Goal: Information Seeking & Learning: Learn about a topic

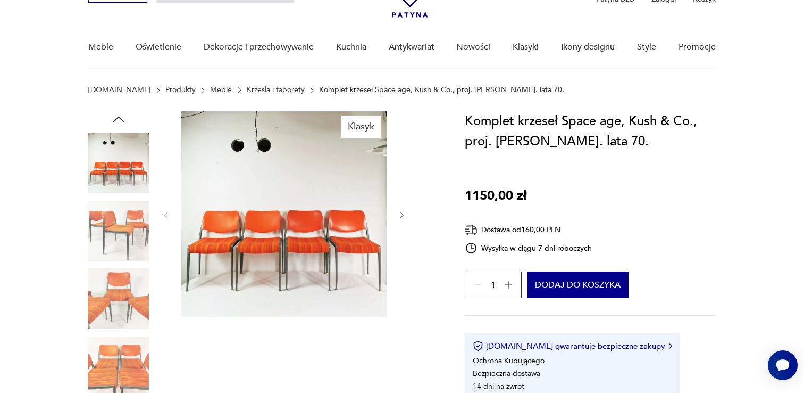
scroll to position [69, 0]
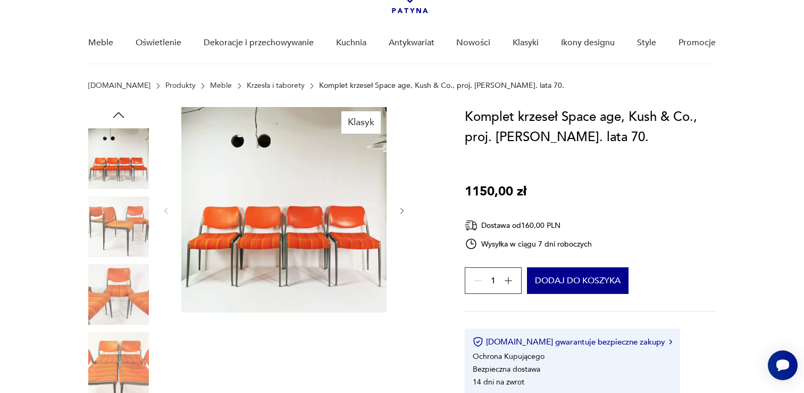
click at [250, 82] on link "Krzesła i taborety" at bounding box center [276, 85] width 58 height 9
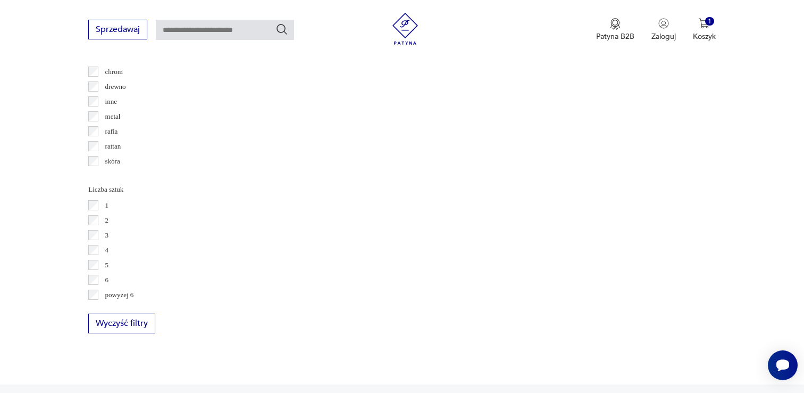
scroll to position [1448, 0]
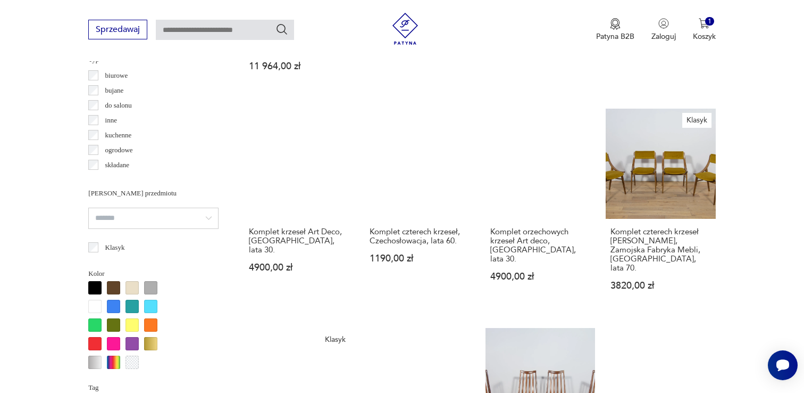
scroll to position [829, 0]
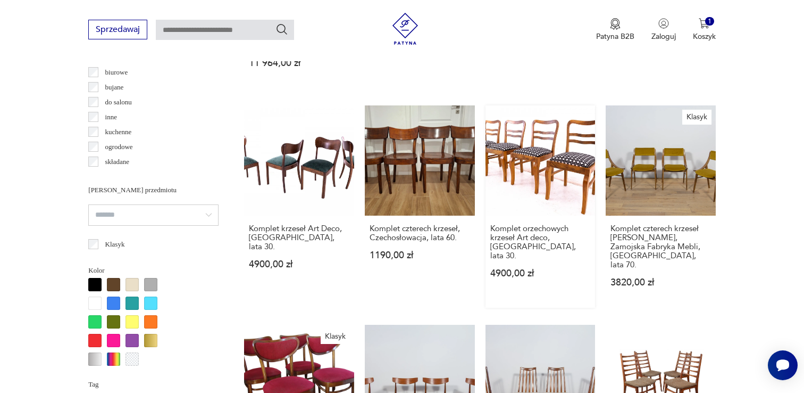
click at [555, 144] on link "Komplet orzechowych krzeseł Art deco, [GEOGRAPHIC_DATA], lata 30. 4900,00 zł" at bounding box center [541, 206] width 110 height 202
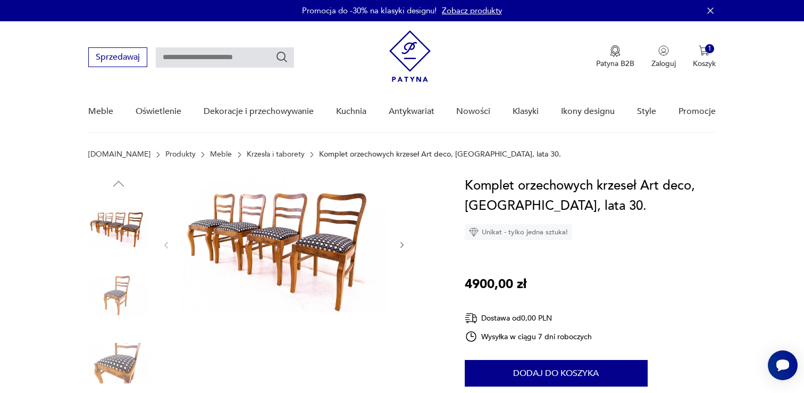
click at [405, 241] on icon "button" at bounding box center [402, 244] width 9 height 9
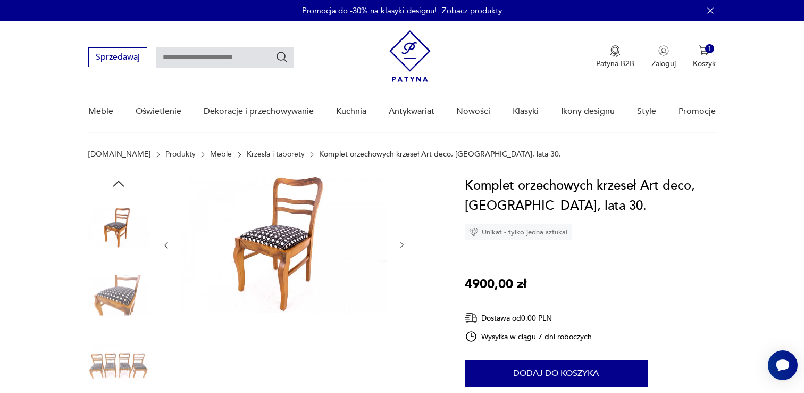
click at [405, 241] on icon "button" at bounding box center [402, 244] width 9 height 9
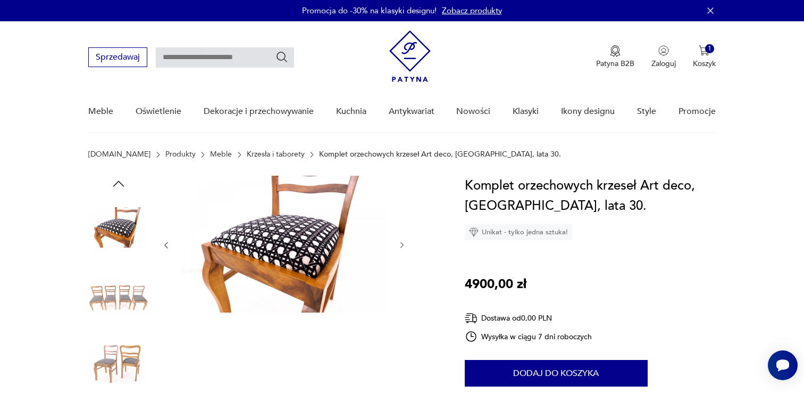
click at [405, 241] on icon "button" at bounding box center [402, 244] width 9 height 9
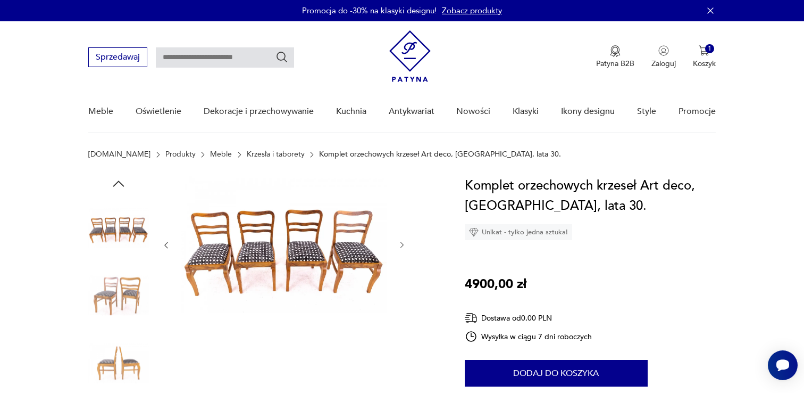
click at [405, 241] on icon "button" at bounding box center [402, 244] width 9 height 9
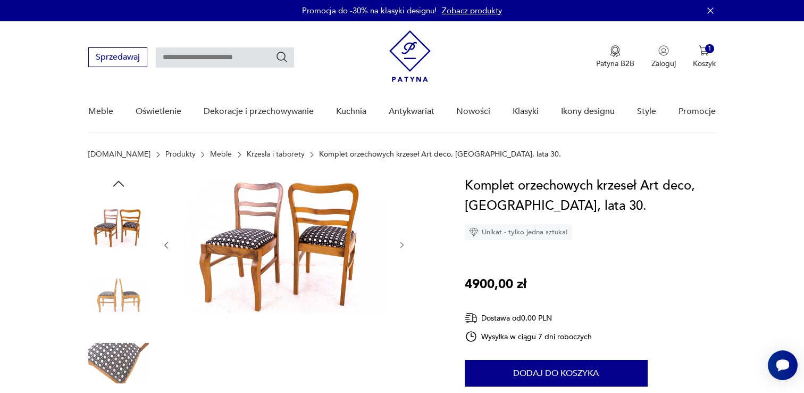
click at [405, 241] on icon "button" at bounding box center [402, 244] width 9 height 9
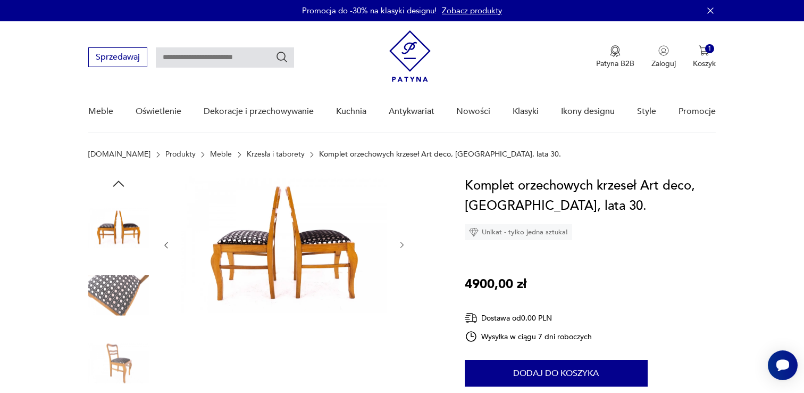
click at [405, 241] on icon "button" at bounding box center [402, 244] width 9 height 9
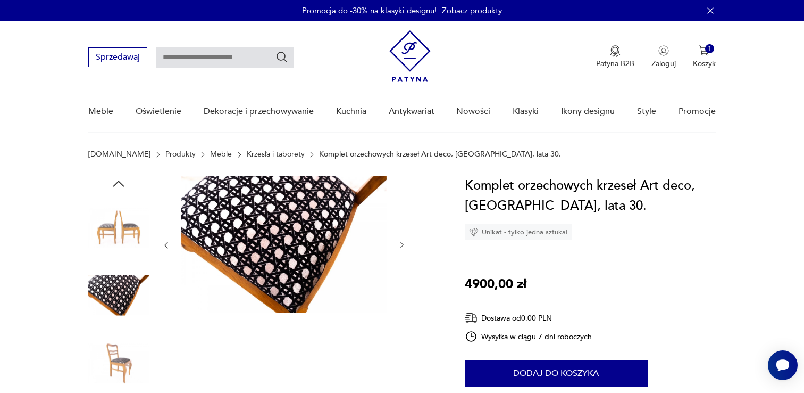
click at [405, 241] on icon "button" at bounding box center [402, 244] width 9 height 9
